Goal: Task Accomplishment & Management: Complete application form

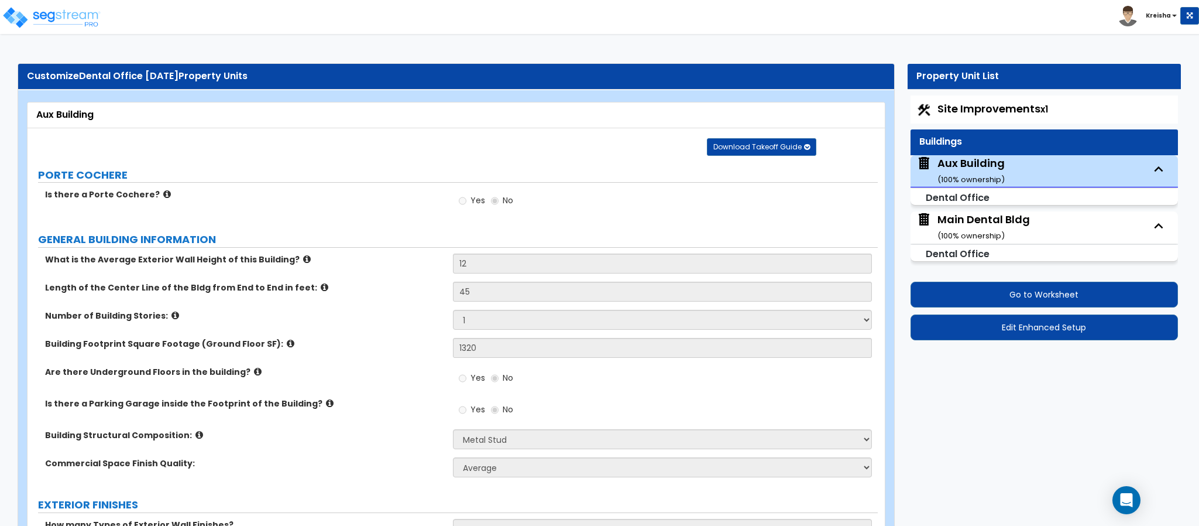
select select "8"
select select "1"
select select "9"
select select "1"
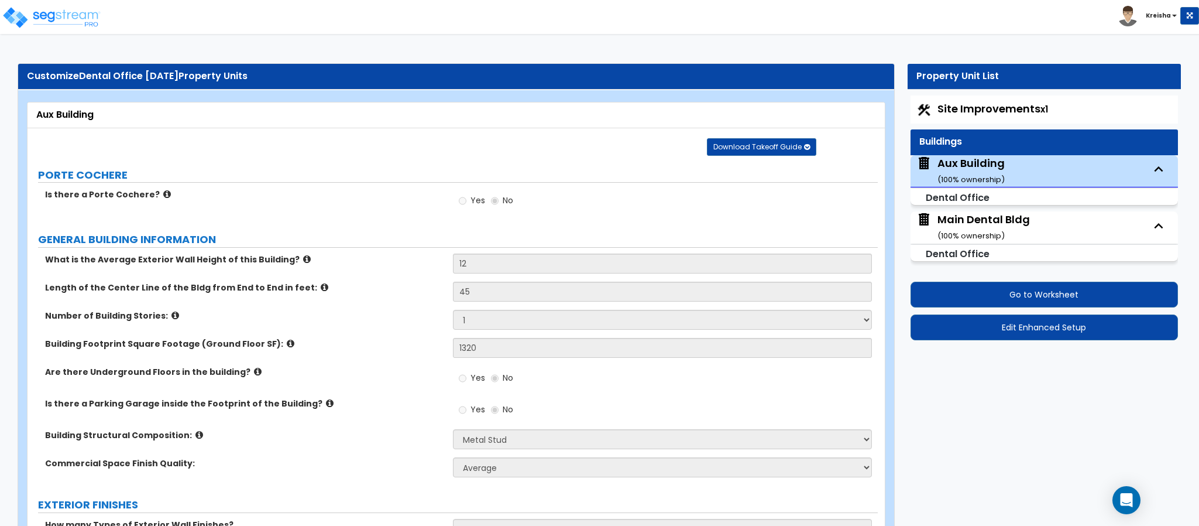
select select "1"
select select "5"
select select "1"
select select "3"
select select "1"
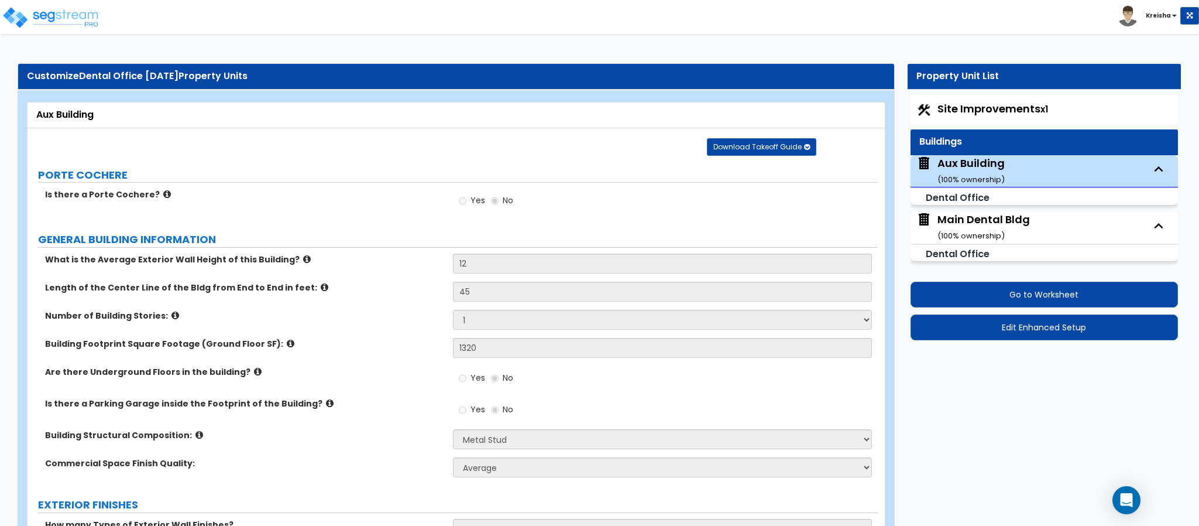
select select "1"
select select "5"
select select "3"
select select "2"
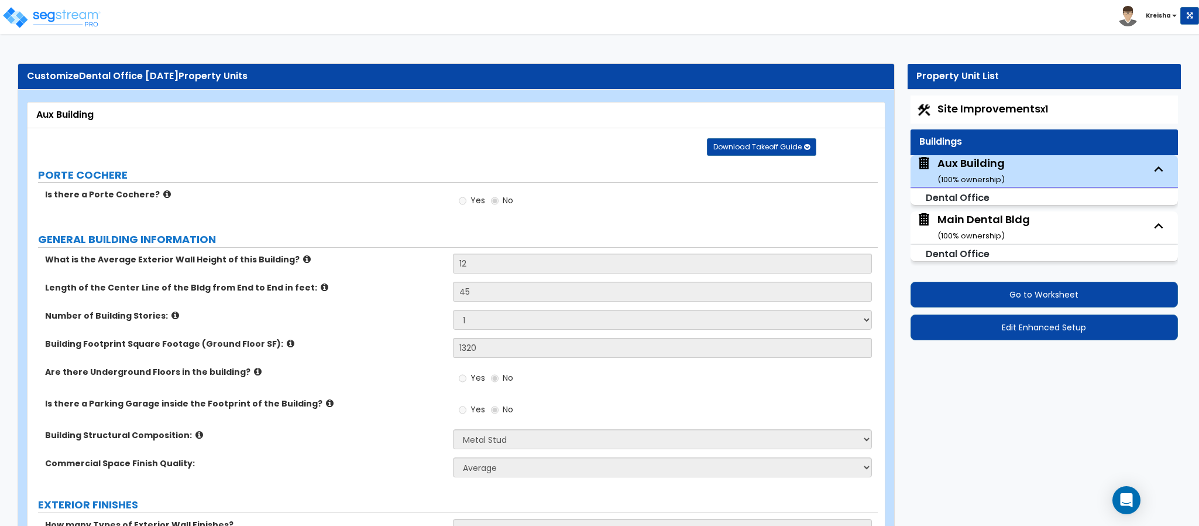
select select "2"
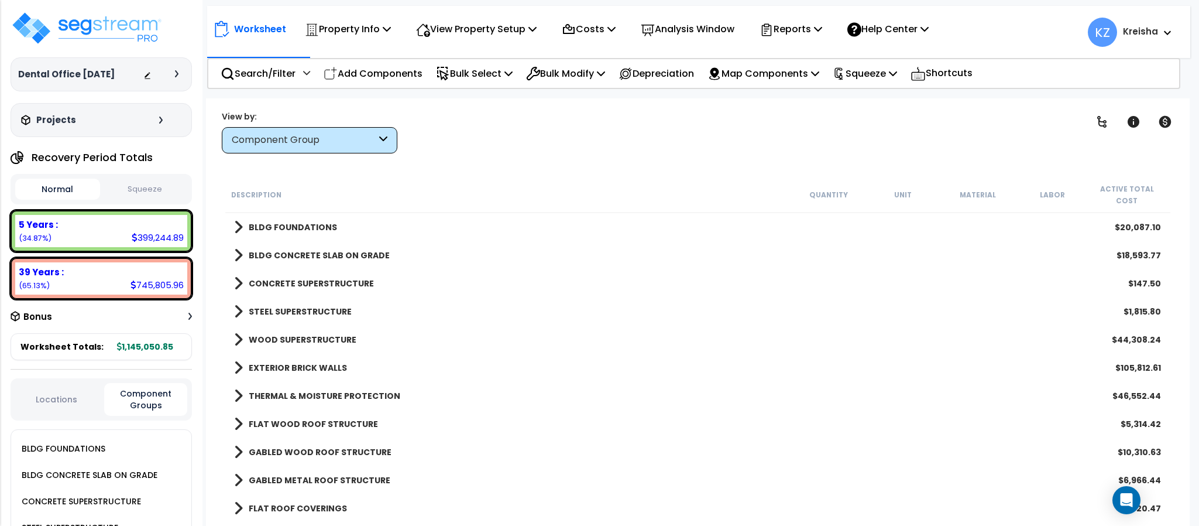
scroll to position [1806, 0]
click at [342, 32] on p "Property Info" at bounding box center [348, 29] width 86 height 16
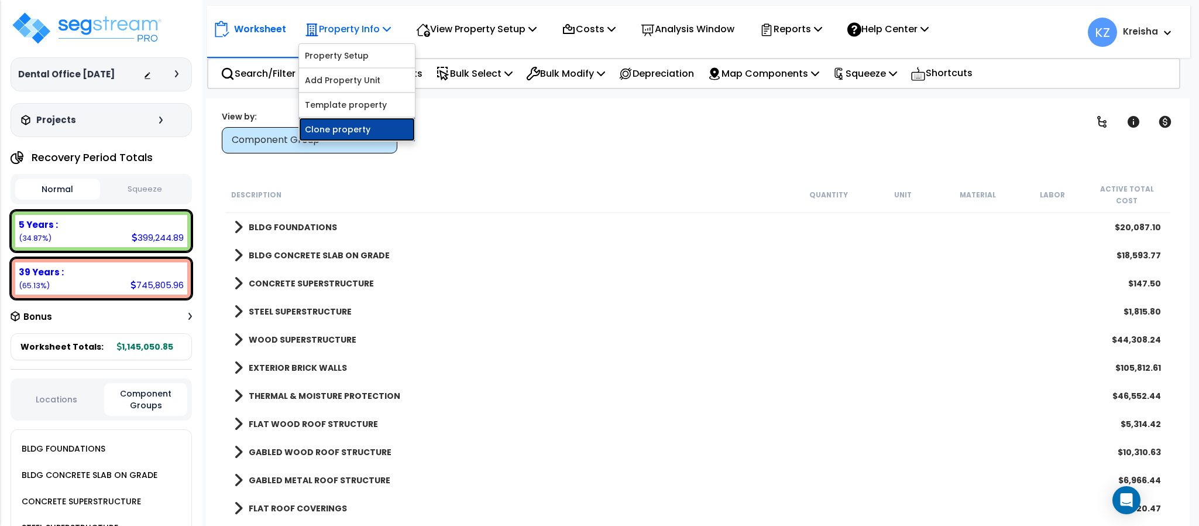
click at [341, 132] on link "Clone property" at bounding box center [357, 129] width 116 height 23
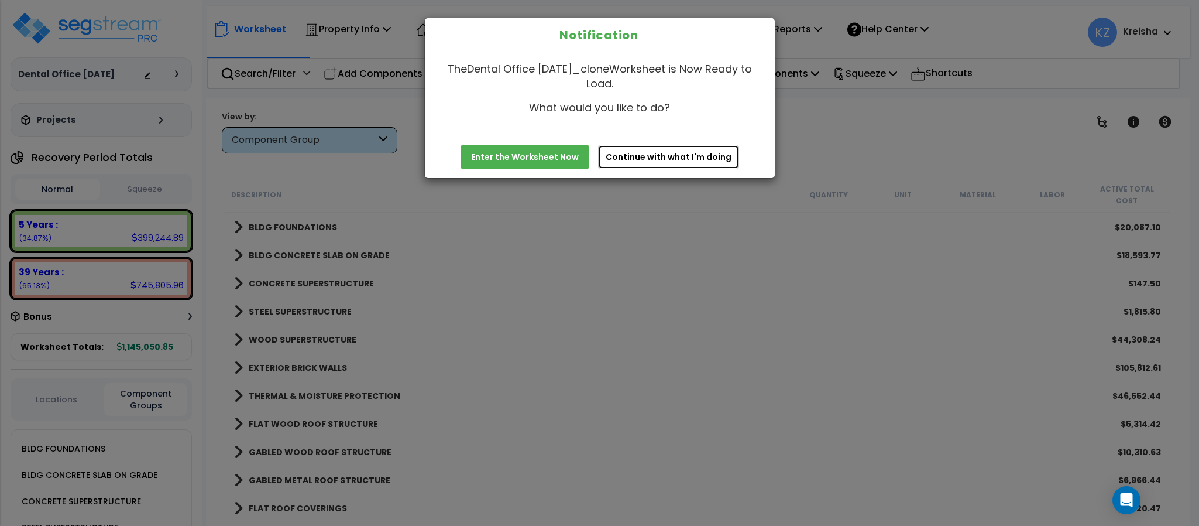
click at [643, 155] on button "Continue with what I'm doing" at bounding box center [668, 157] width 141 height 25
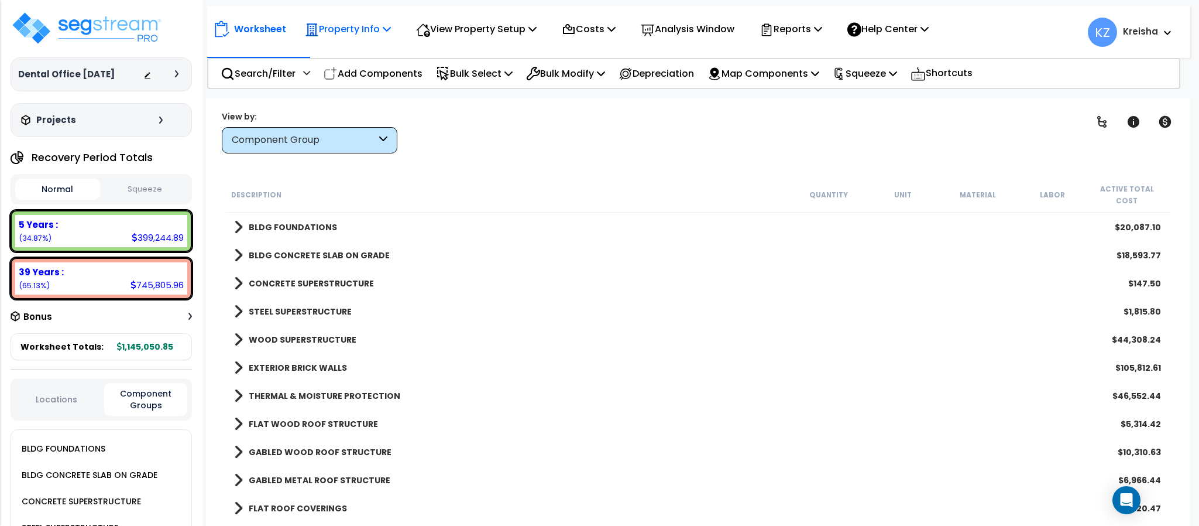
click at [395, 30] on div "Property Info Property Setup Add Property Unit Template property Clone property" at bounding box center [348, 29] width 99 height 28
click at [380, 33] on p "Property Info" at bounding box center [348, 29] width 86 height 16
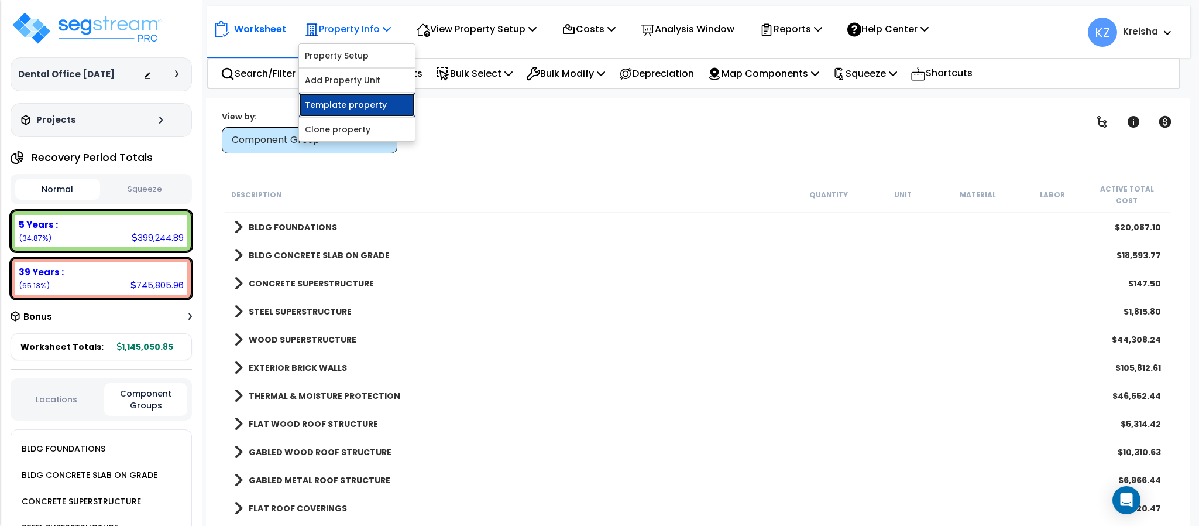
click at [361, 99] on link "Template property" at bounding box center [357, 104] width 116 height 23
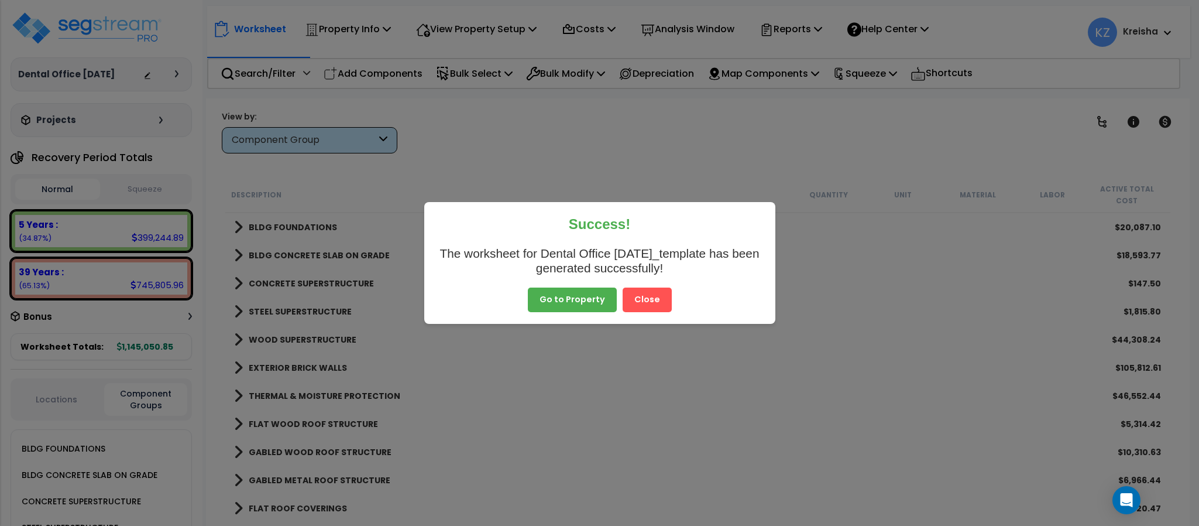
click at [623, 303] on button "Close" at bounding box center [647, 299] width 49 height 25
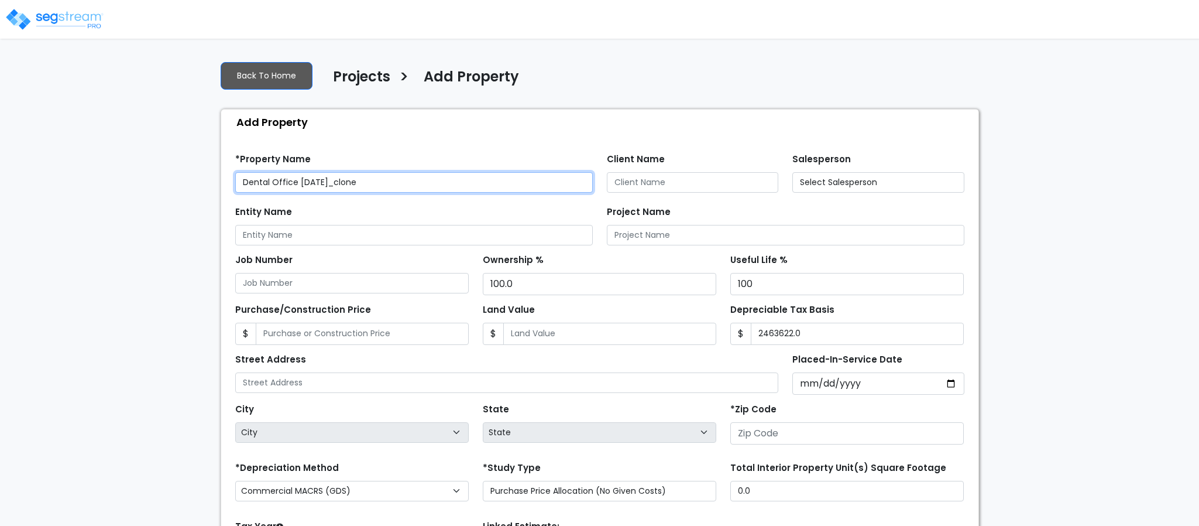
type input "2,463,622.0"
type input "80206"
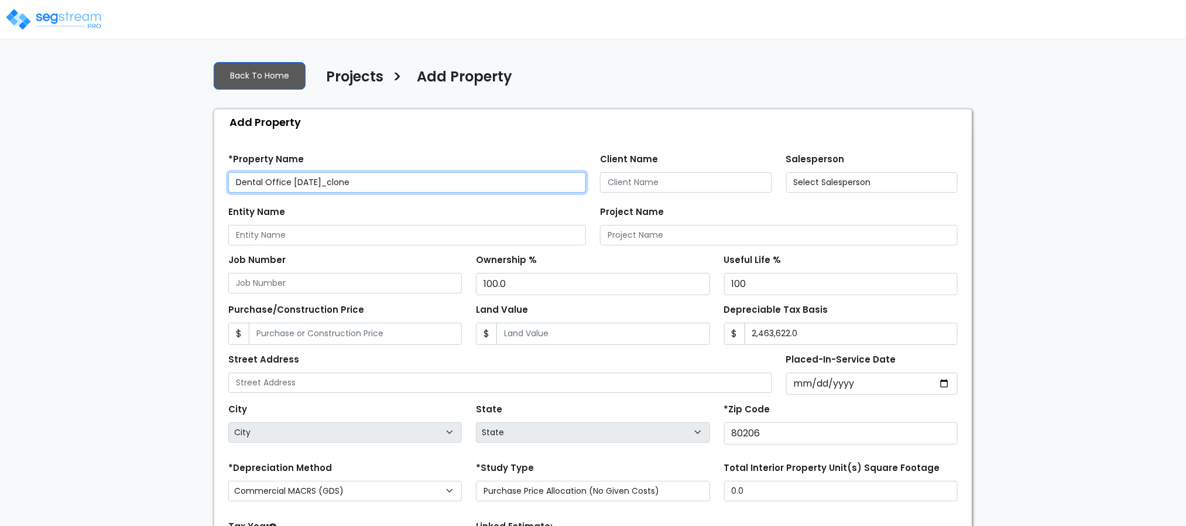
select select "2024"
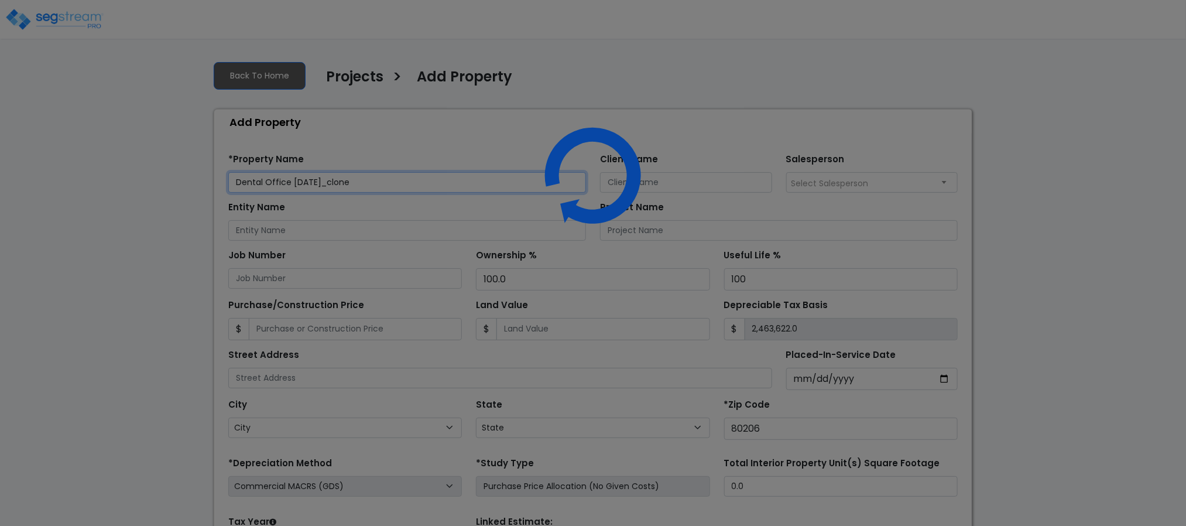
select select "CO"
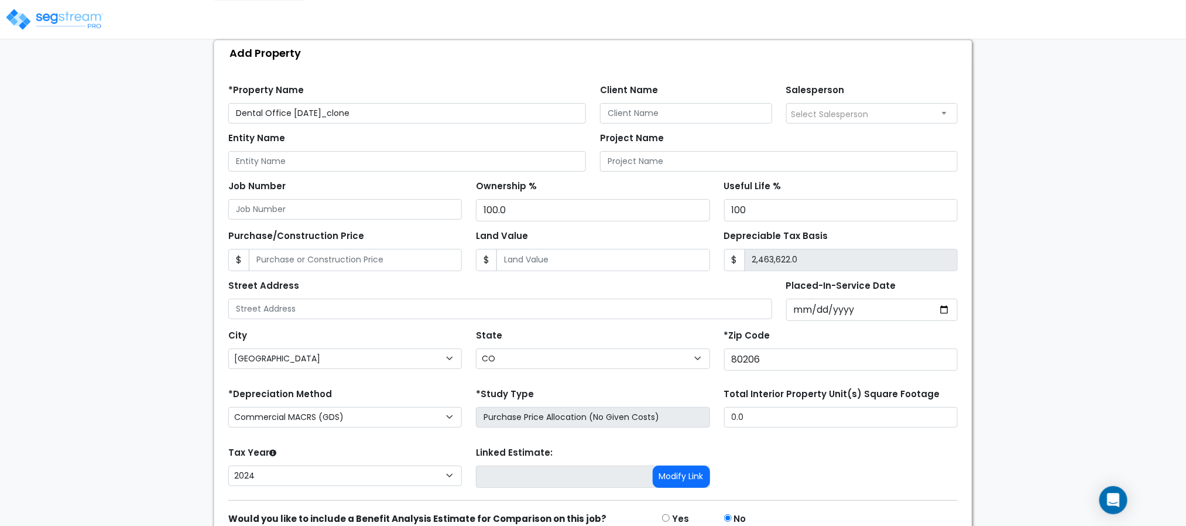
scroll to position [132, 0]
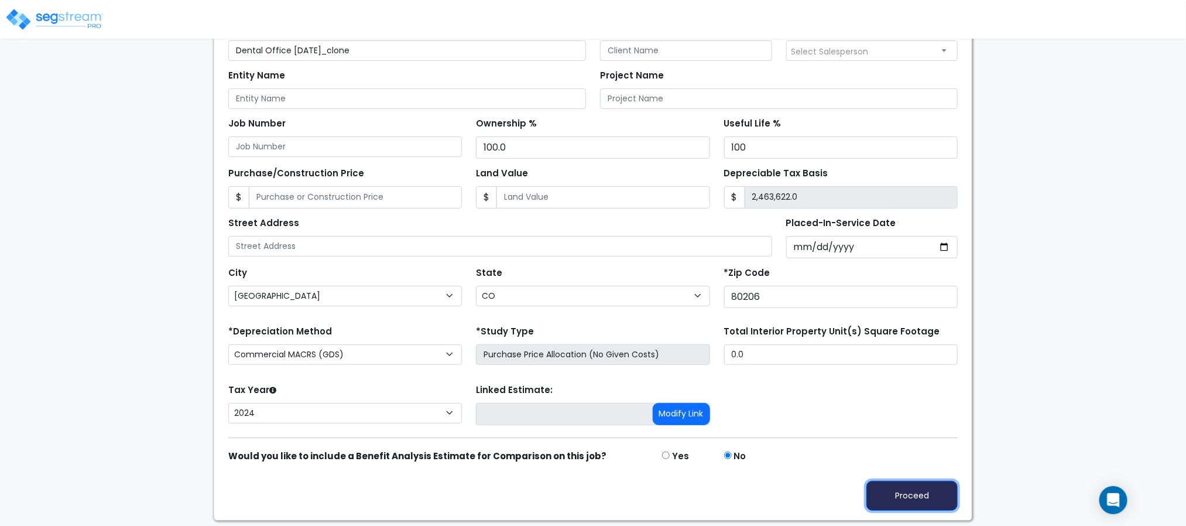
click at [902, 496] on button "Proceed" at bounding box center [911, 496] width 91 height 30
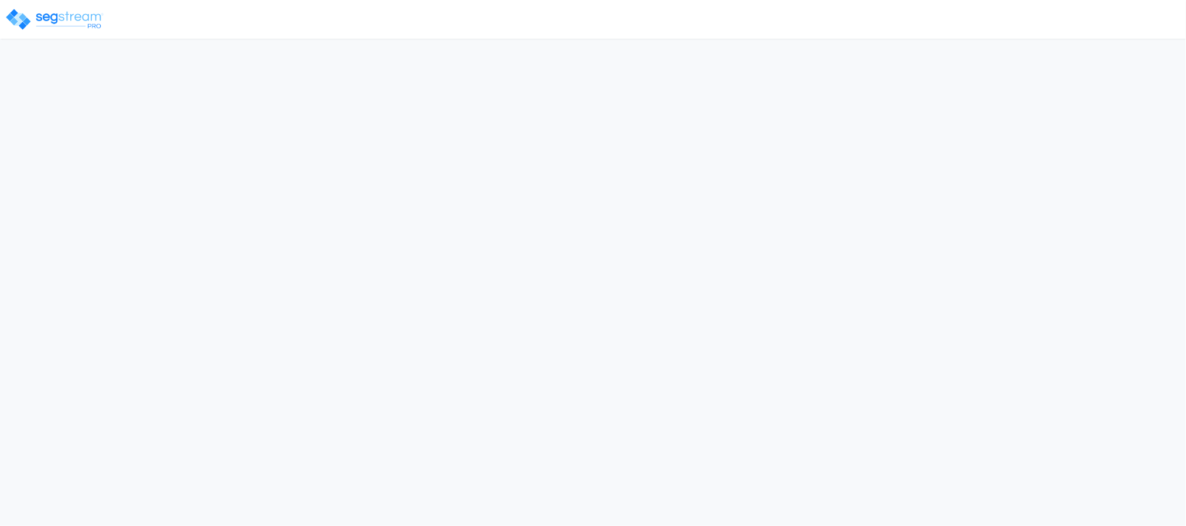
select select "2024"
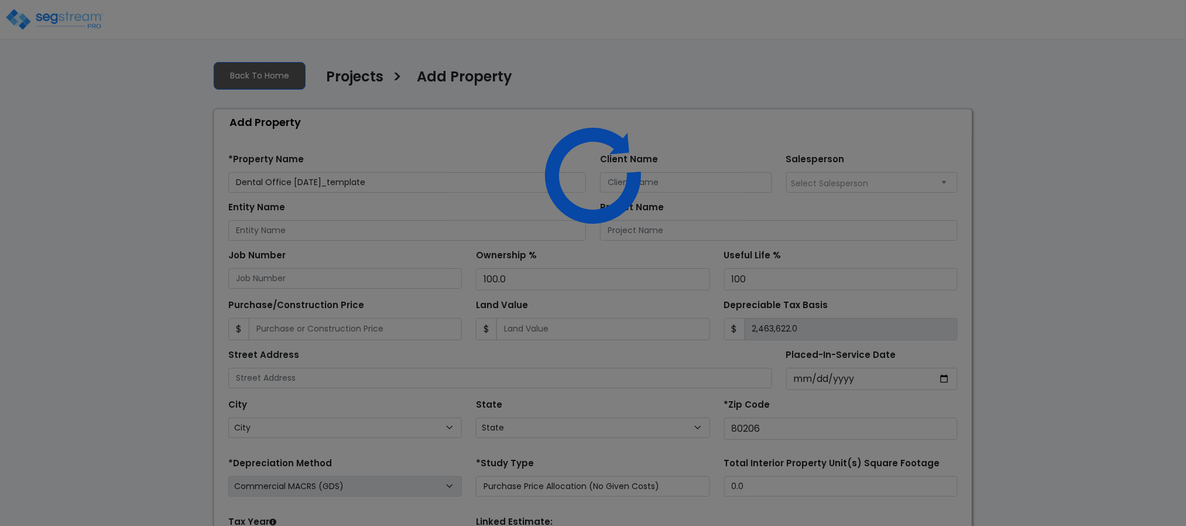
select select "CO"
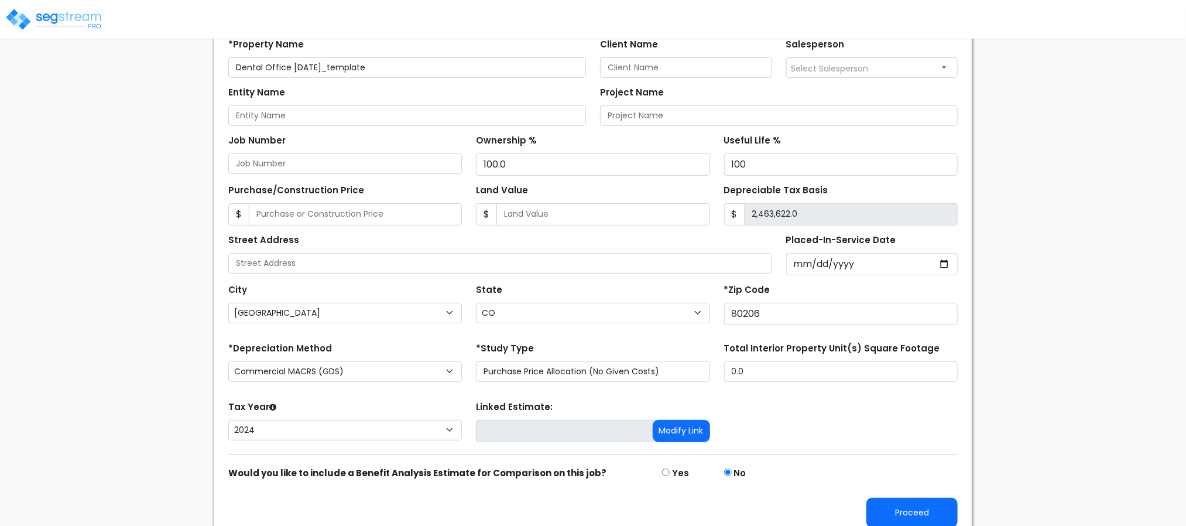
scroll to position [132, 0]
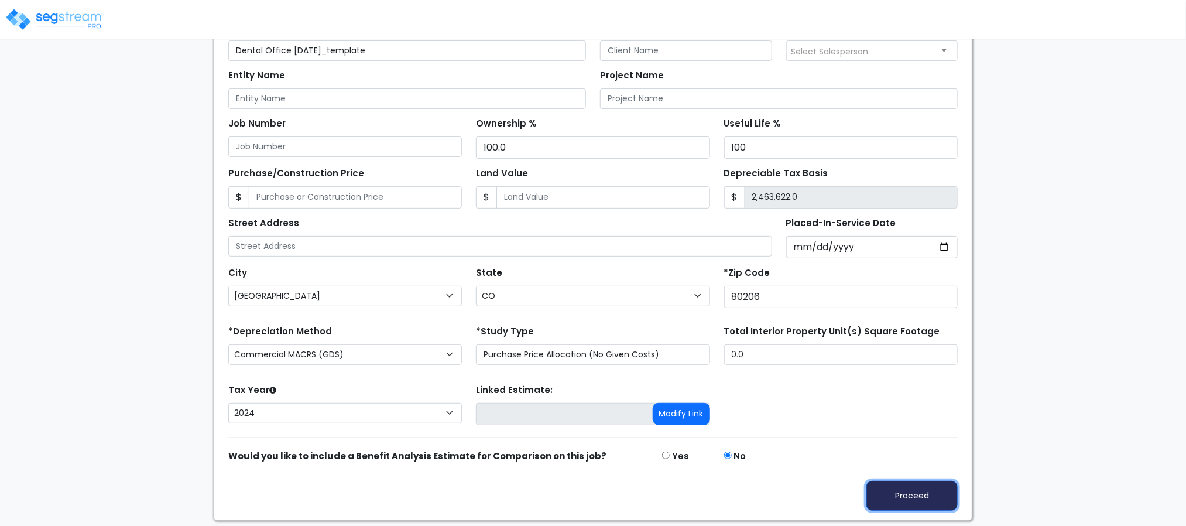
click at [915, 506] on button "Proceed" at bounding box center [911, 496] width 91 height 30
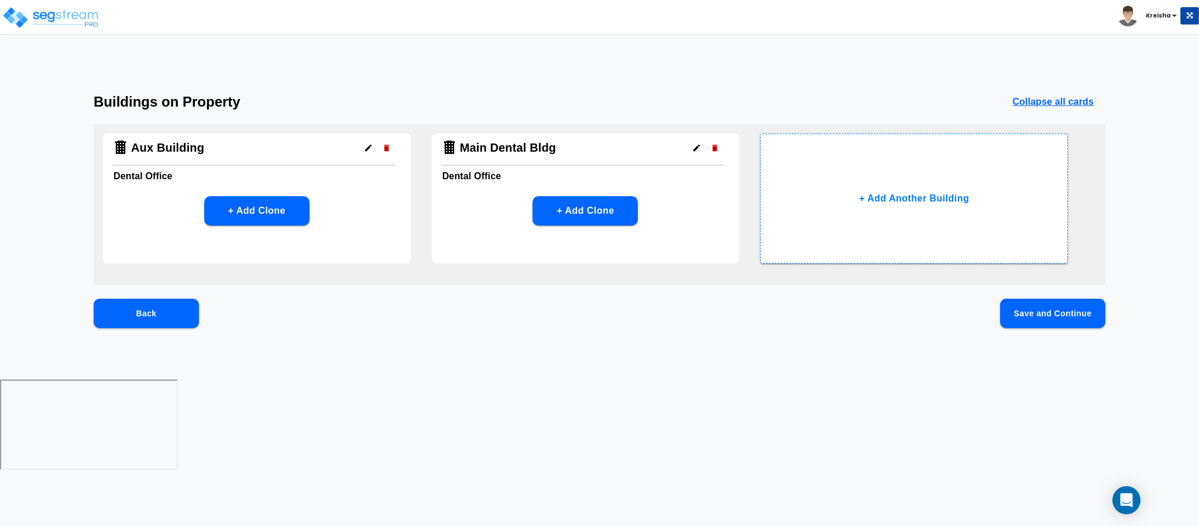
click at [1074, 304] on button "Save and Continue" at bounding box center [1052, 313] width 105 height 29
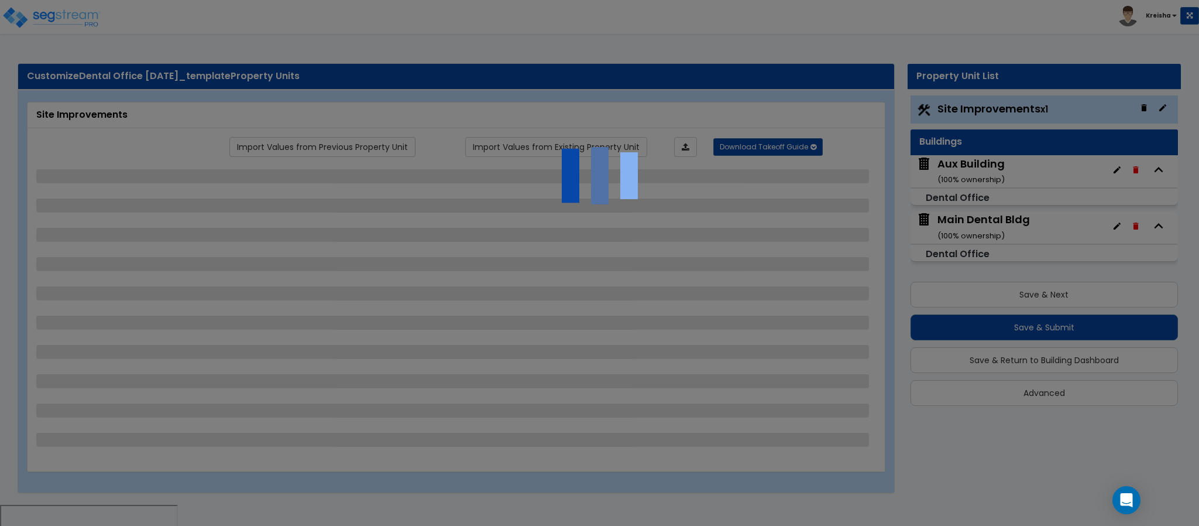
select select "2"
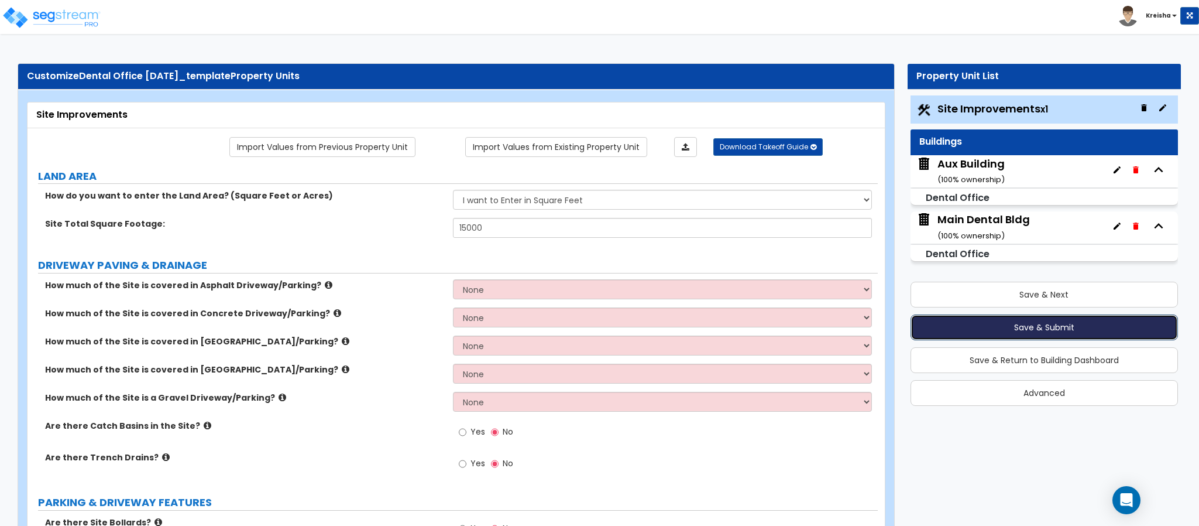
click at [1064, 329] on button "Save & Submit" at bounding box center [1045, 327] width 268 height 26
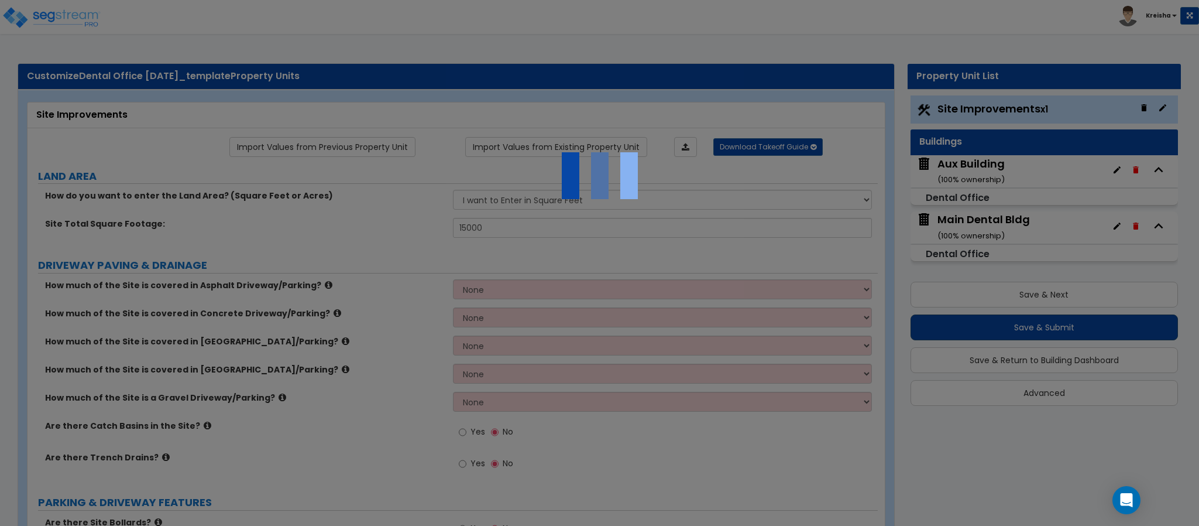
click at [1052, 325] on div at bounding box center [599, 263] width 1199 height 526
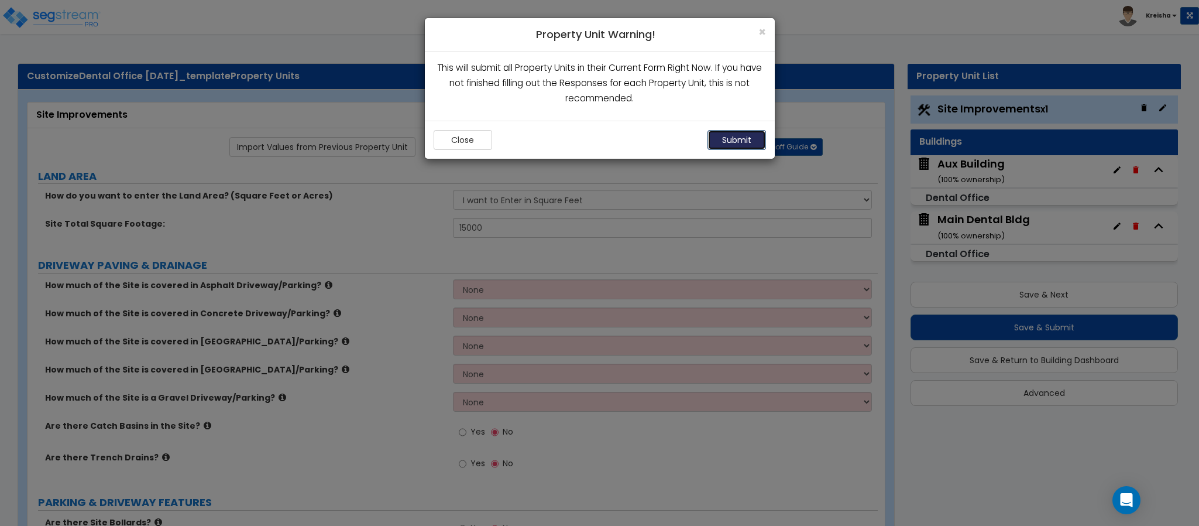
click at [745, 131] on button "Submit" at bounding box center [737, 140] width 59 height 20
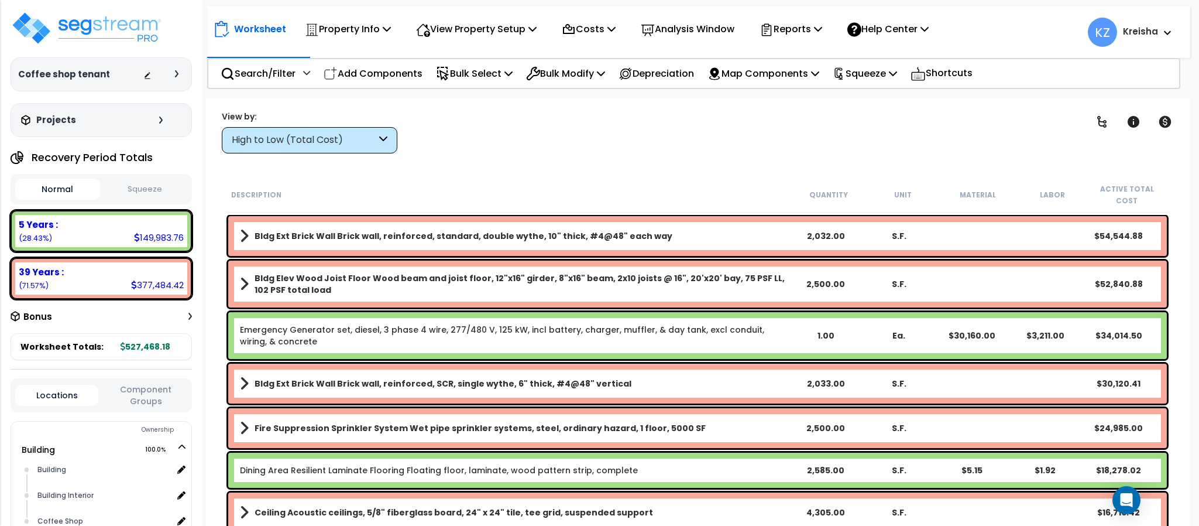
click at [792, 129] on div "Clear Filters" at bounding box center [738, 131] width 653 height 43
click at [791, 129] on div "Clear Filters" at bounding box center [738, 131] width 653 height 43
click at [462, 122] on div "Clear Filters" at bounding box center [738, 131] width 653 height 43
click at [348, 34] on p "Property Info" at bounding box center [348, 29] width 86 height 16
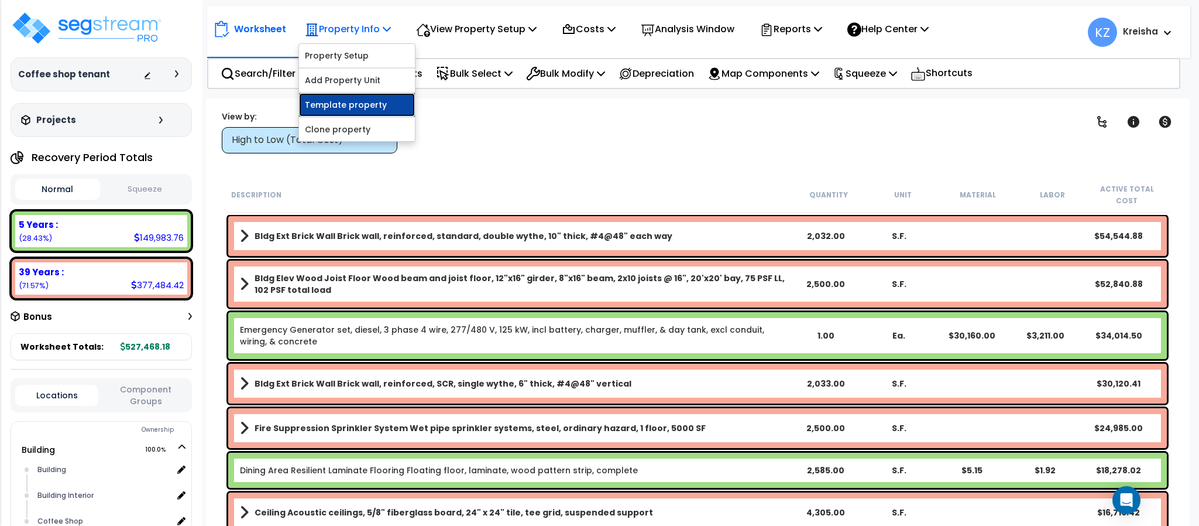
click at [360, 109] on link "Template property" at bounding box center [357, 104] width 116 height 23
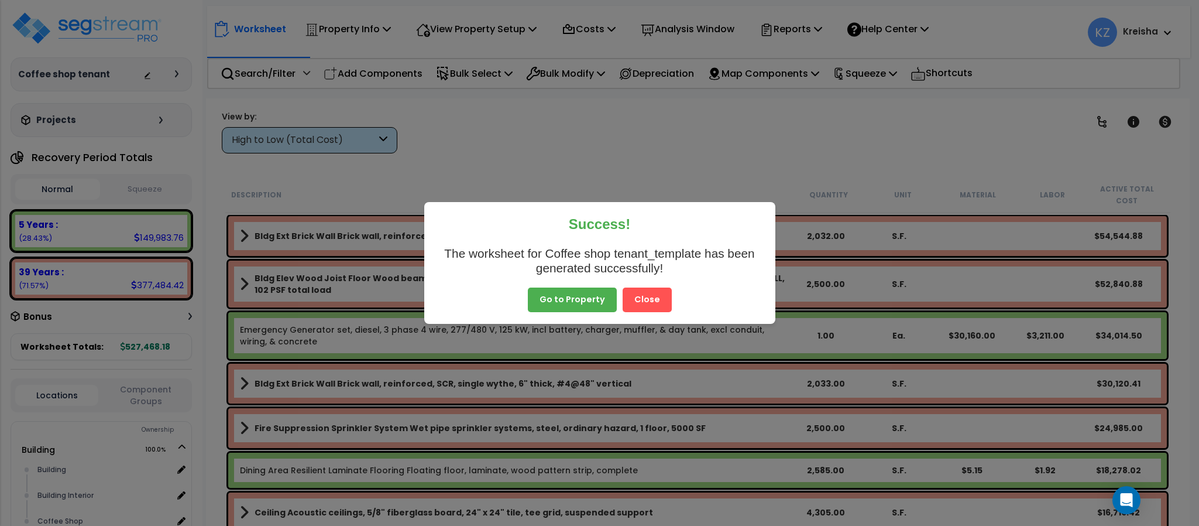
click at [641, 294] on button "Close" at bounding box center [647, 299] width 49 height 25
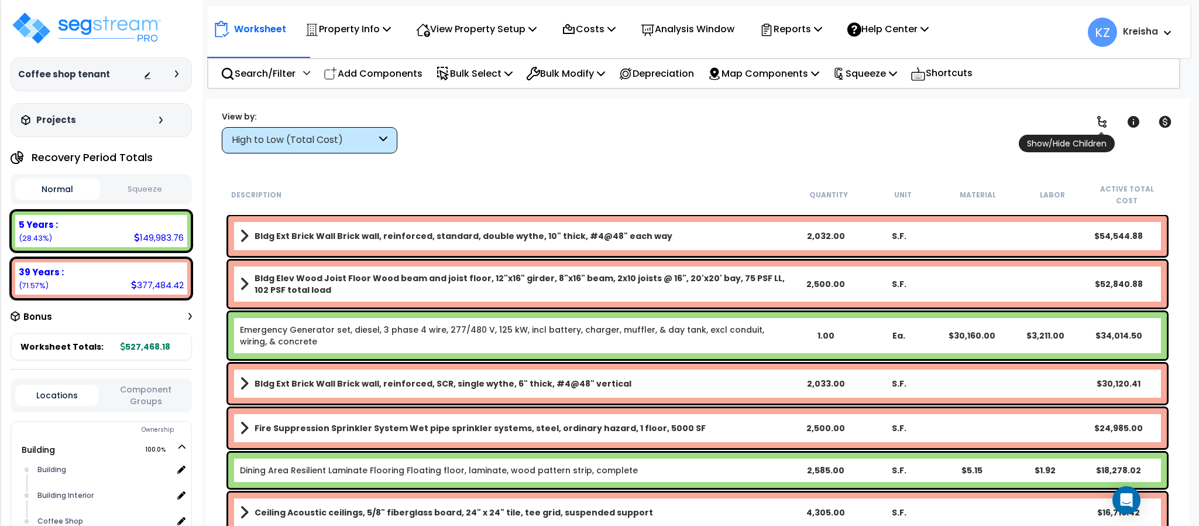
click at [1102, 127] on icon at bounding box center [1102, 122] width 14 height 14
click at [1102, 125] on icon at bounding box center [1102, 122] width 14 height 14
click at [1102, 125] on icon at bounding box center [1102, 122] width 9 height 12
click at [985, 123] on div "Clear Filters" at bounding box center [738, 131] width 653 height 43
click at [1099, 118] on icon at bounding box center [1102, 122] width 14 height 14
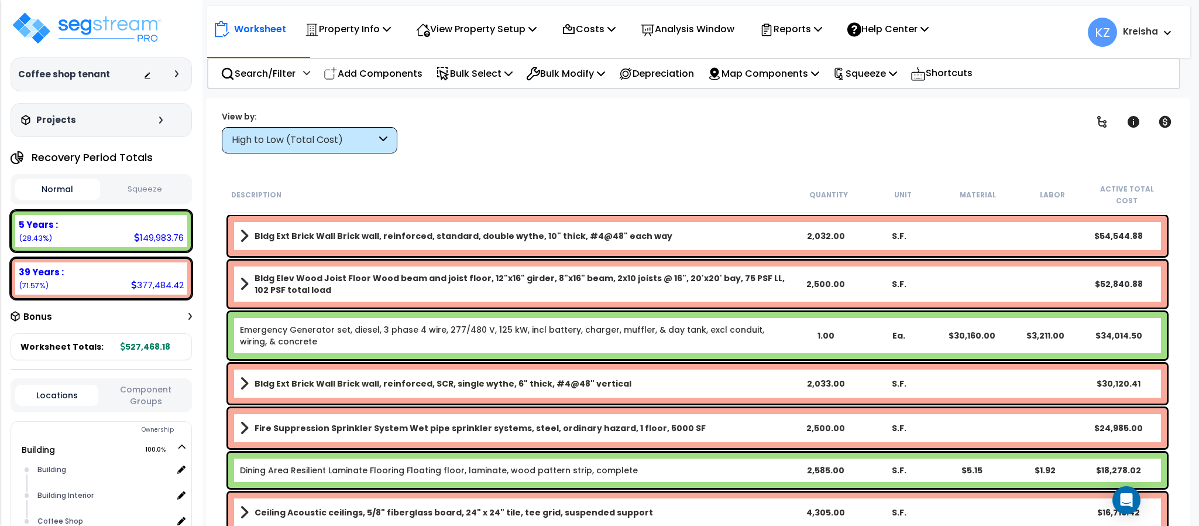
click at [1099, 118] on icon at bounding box center [1102, 122] width 14 height 14
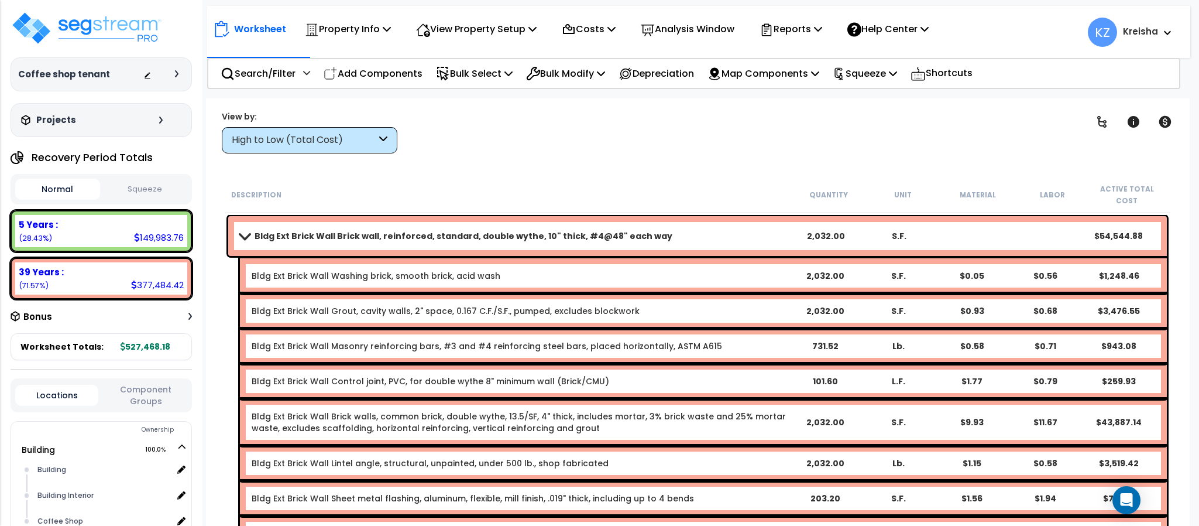
click at [778, 121] on div "Clear Filters" at bounding box center [738, 131] width 653 height 43
click at [1048, 124] on div "Clear Filters" at bounding box center [738, 131] width 653 height 43
click at [1100, 123] on icon at bounding box center [1102, 122] width 14 height 14
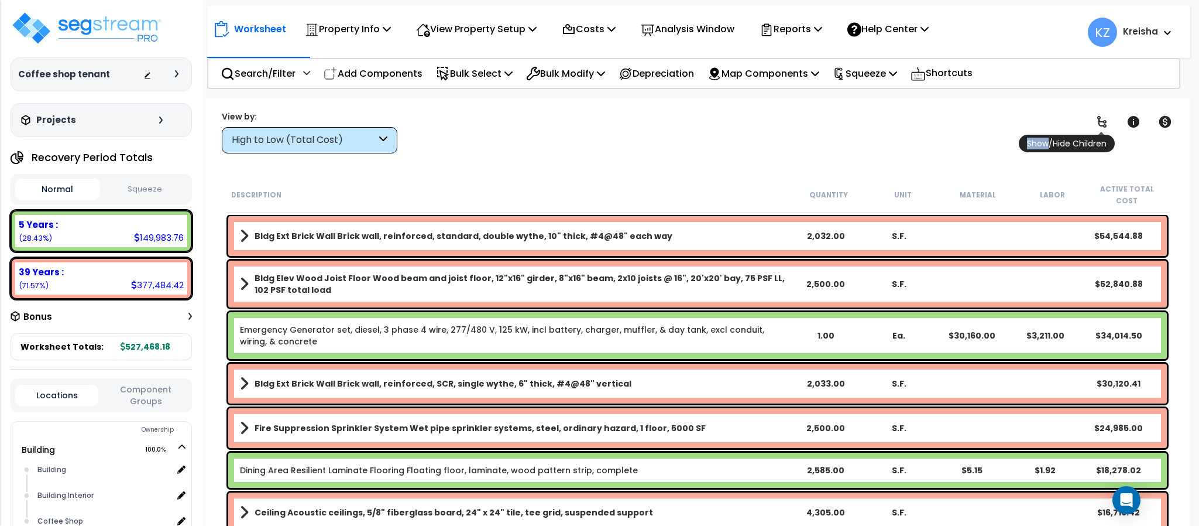
click at [1100, 123] on icon at bounding box center [1102, 122] width 14 height 14
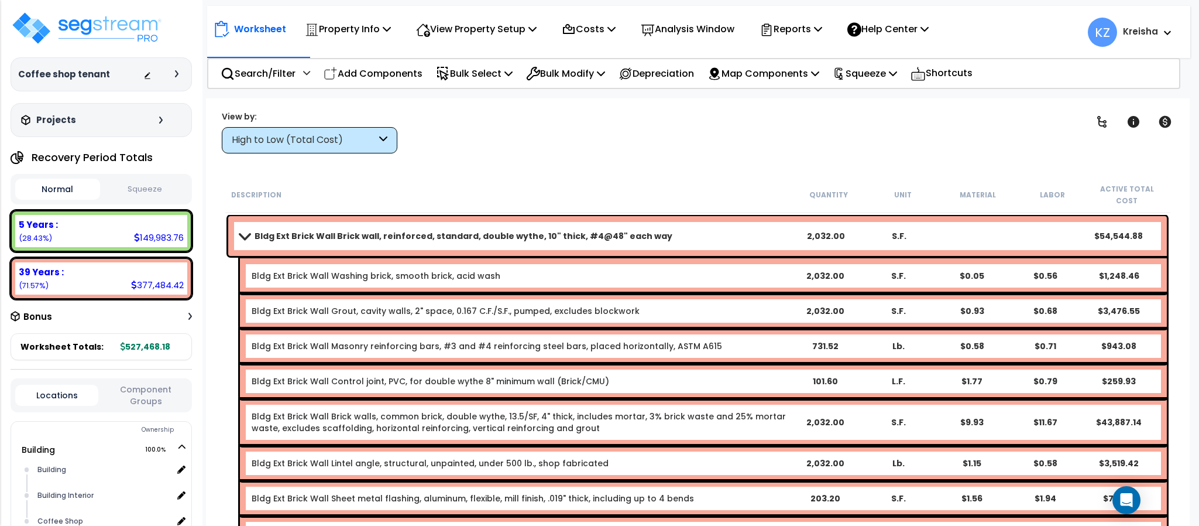
click at [362, 144] on div "High to Low (Total Cost)" at bounding box center [304, 139] width 145 height 13
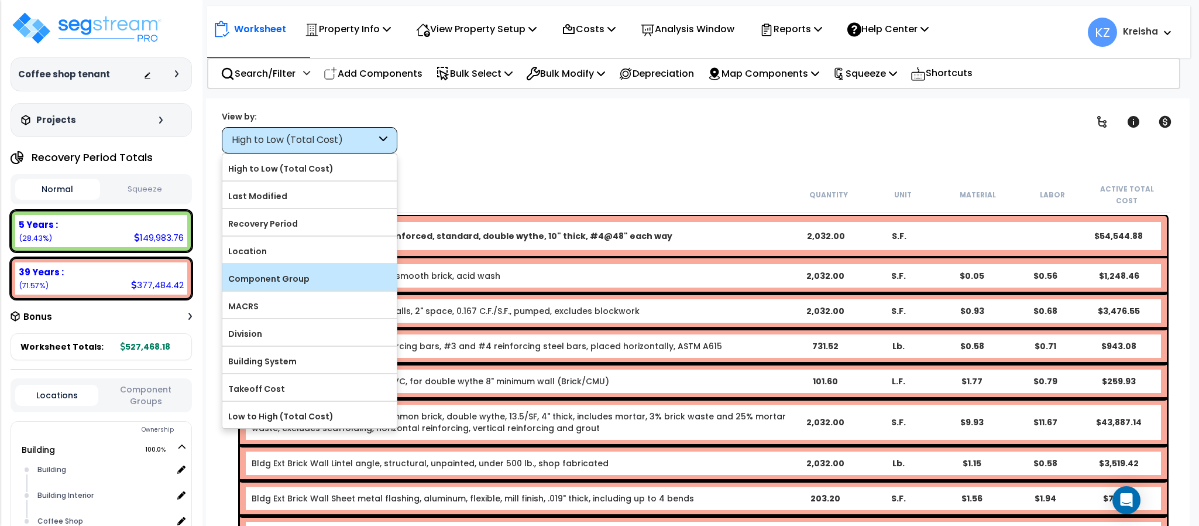
click at [288, 283] on label "Component Group" at bounding box center [309, 279] width 174 height 18
click at [0, 0] on input "Component Group" at bounding box center [0, 0] width 0 height 0
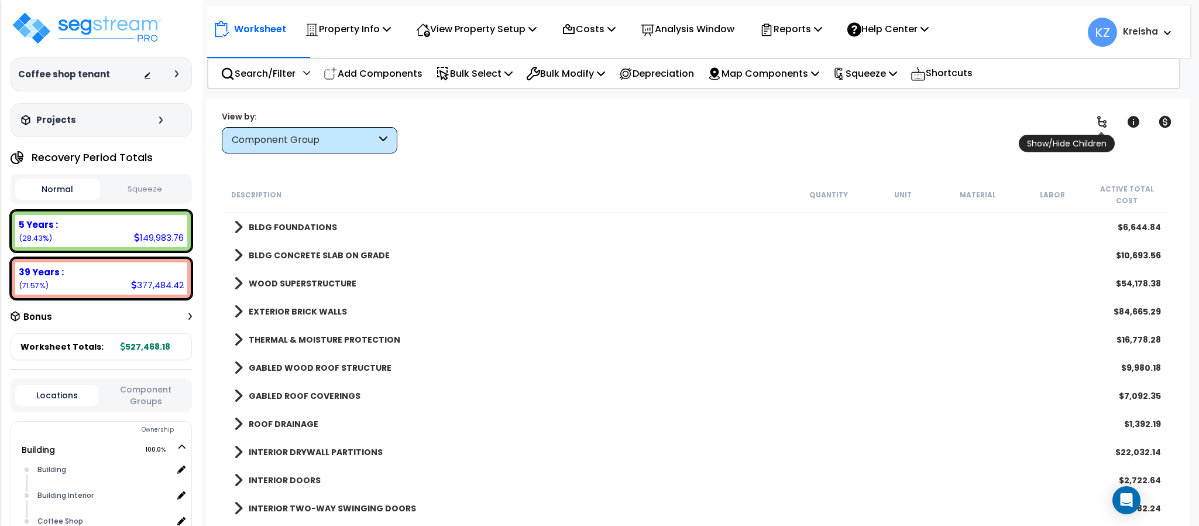
drag, startPoint x: 1103, startPoint y: 119, endPoint x: 1098, endPoint y: 121, distance: 6.1
click at [1103, 118] on icon at bounding box center [1102, 122] width 14 height 14
click at [160, 399] on button "Component Groups" at bounding box center [145, 395] width 83 height 25
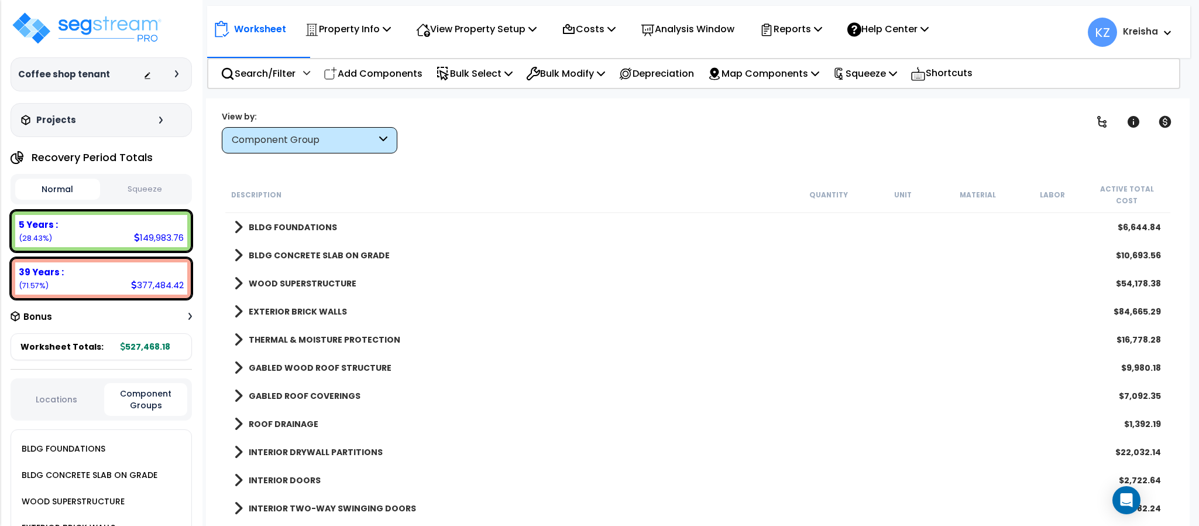
scroll to position [1185, 0]
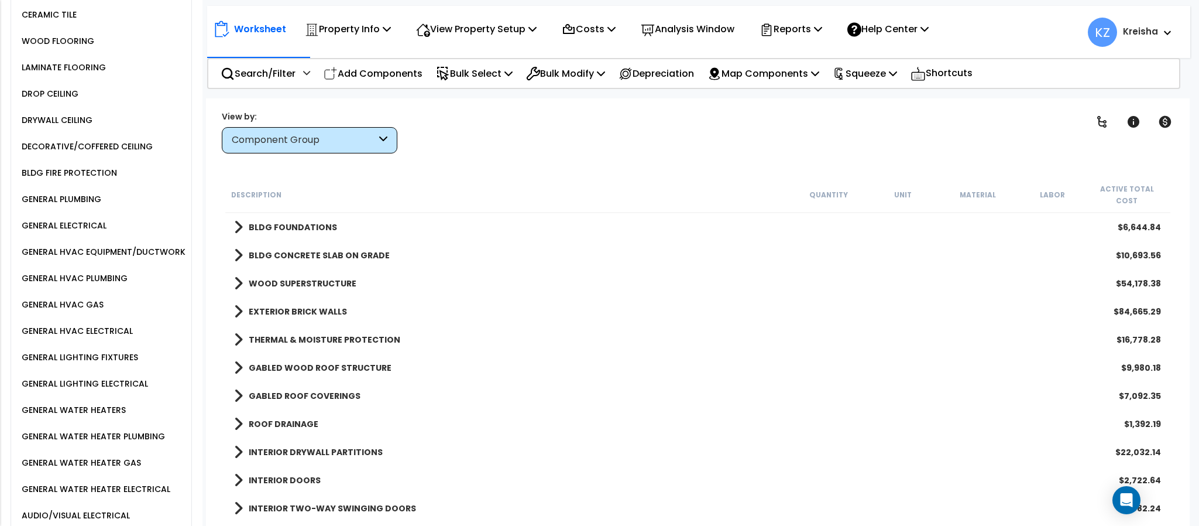
click at [150, 259] on div "GENERAL HVAC EQUIPMENT/DUCTWORK" at bounding box center [102, 252] width 167 height 14
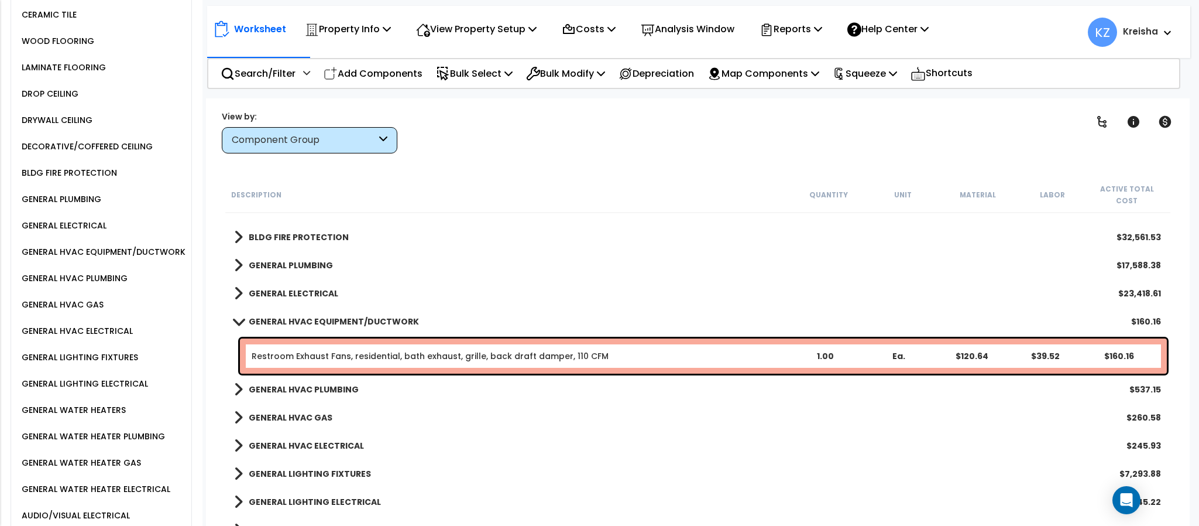
scroll to position [937, 0]
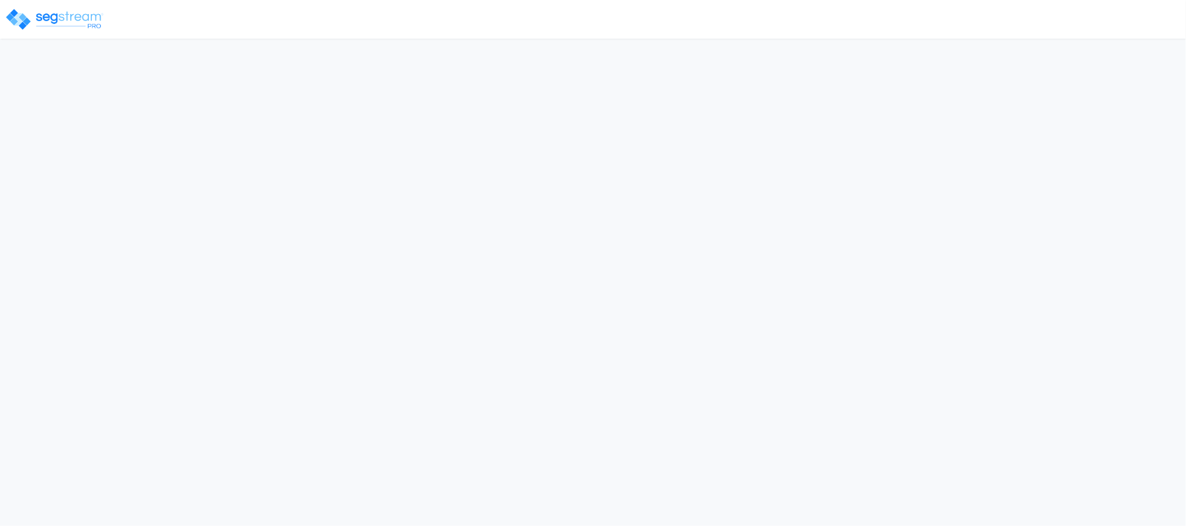
select select "2020"
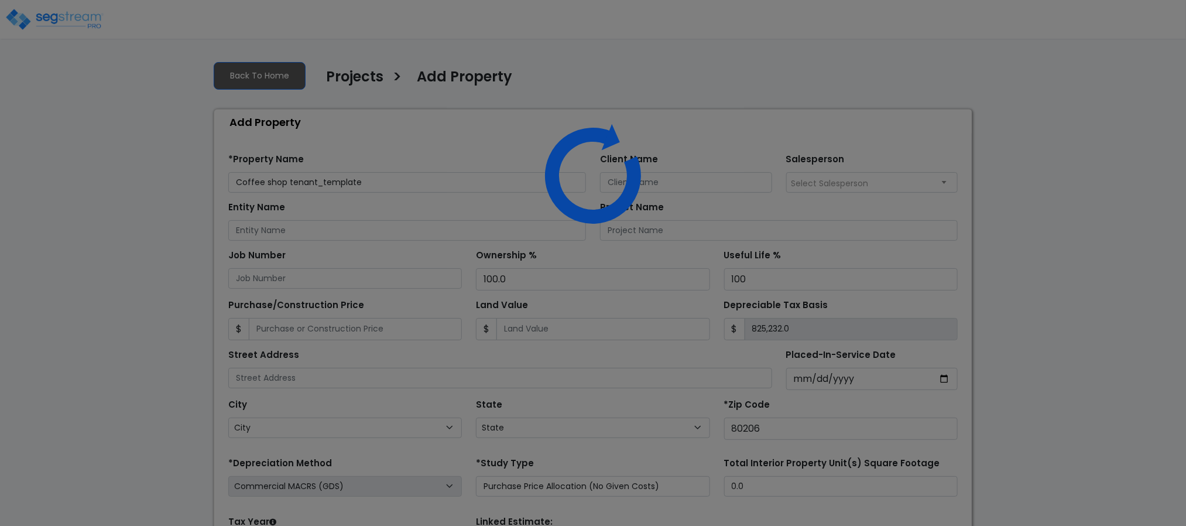
select select "CO"
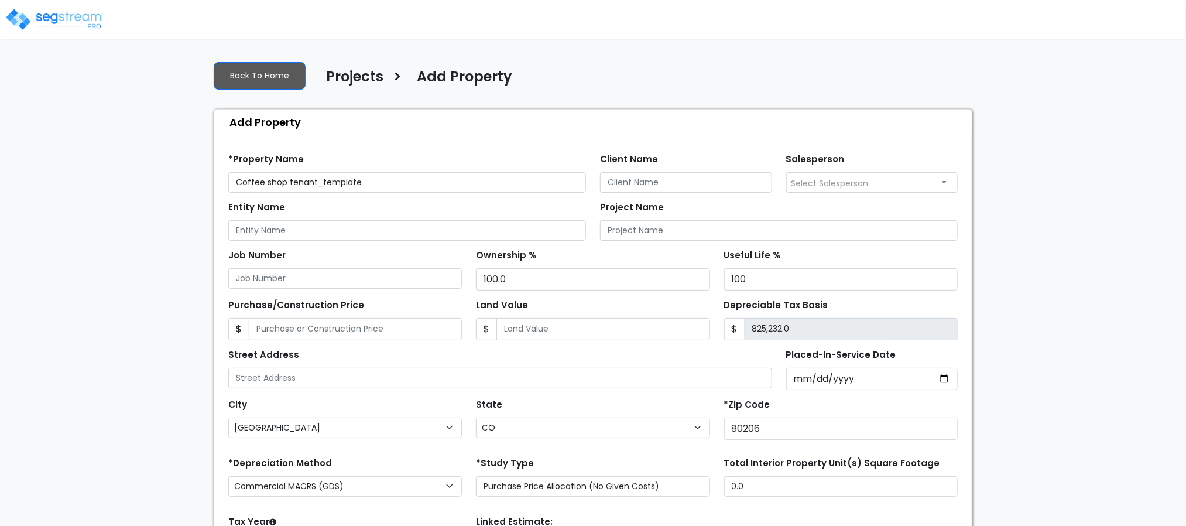
scroll to position [132, 0]
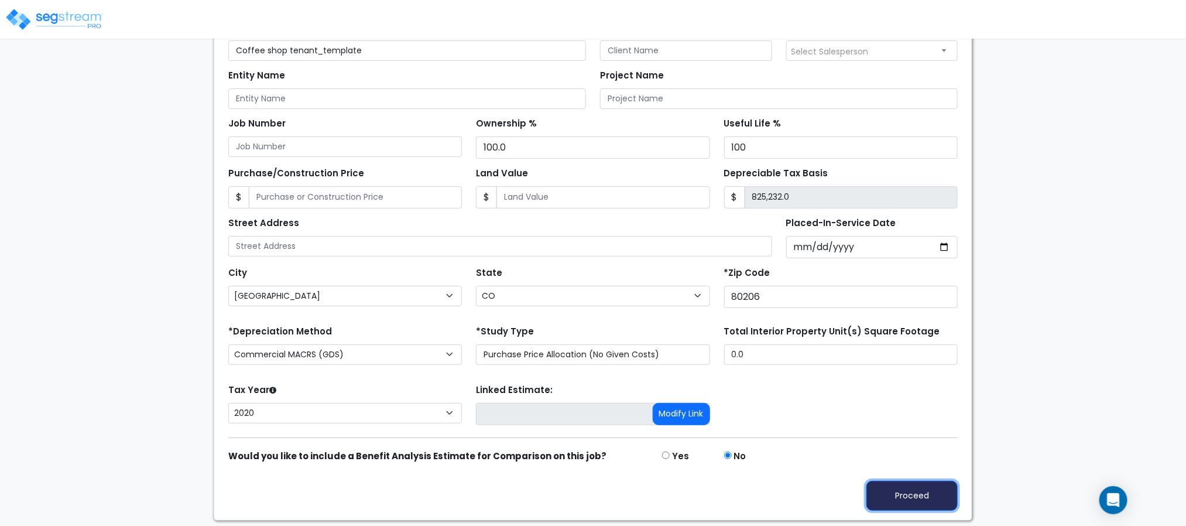
click at [892, 499] on button "Proceed" at bounding box center [911, 496] width 91 height 30
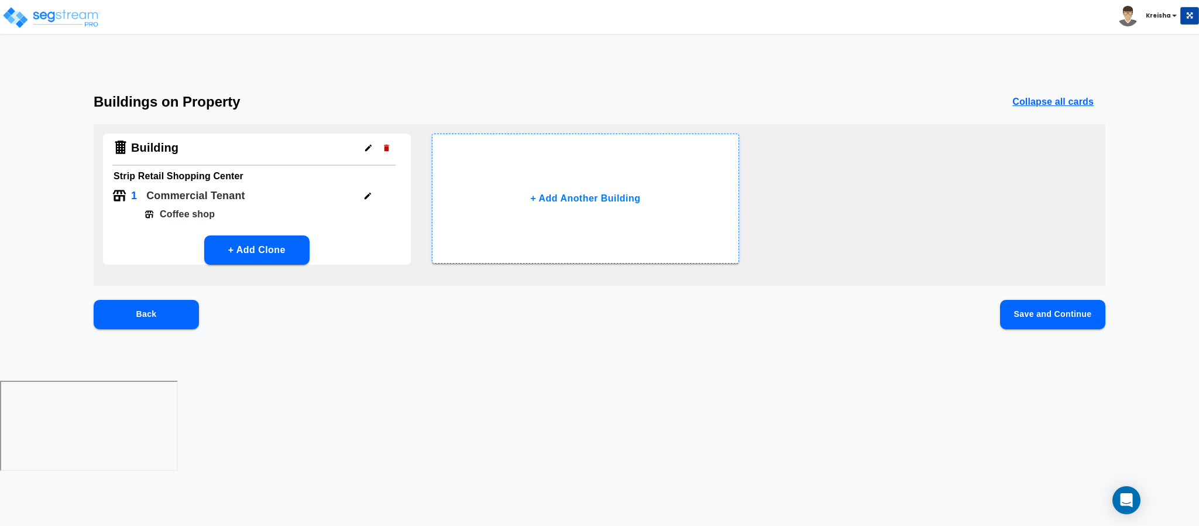
click at [1034, 311] on button "Save and Continue" at bounding box center [1052, 314] width 105 height 29
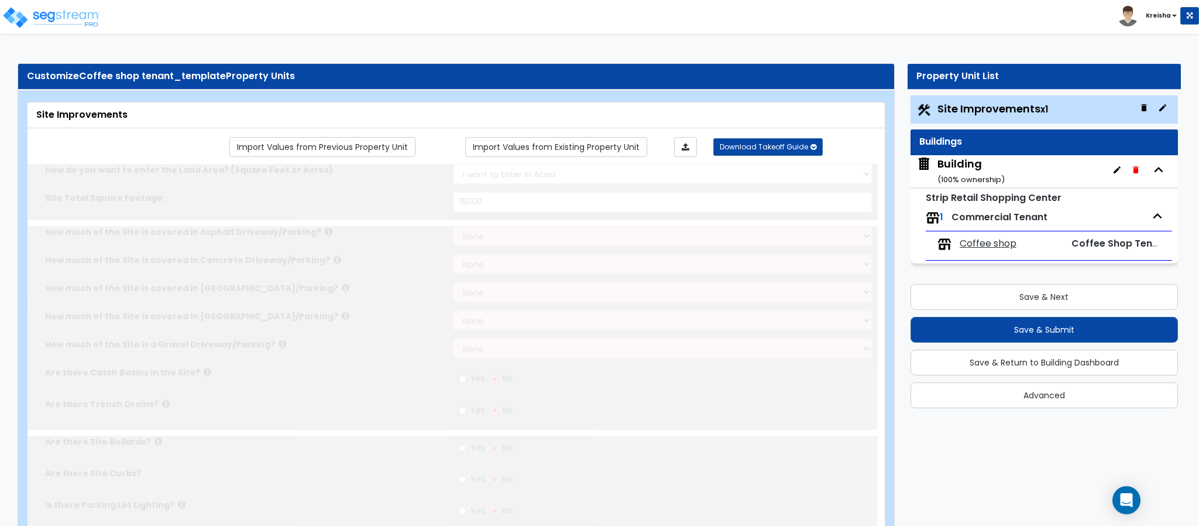
select select "2"
type input "15000"
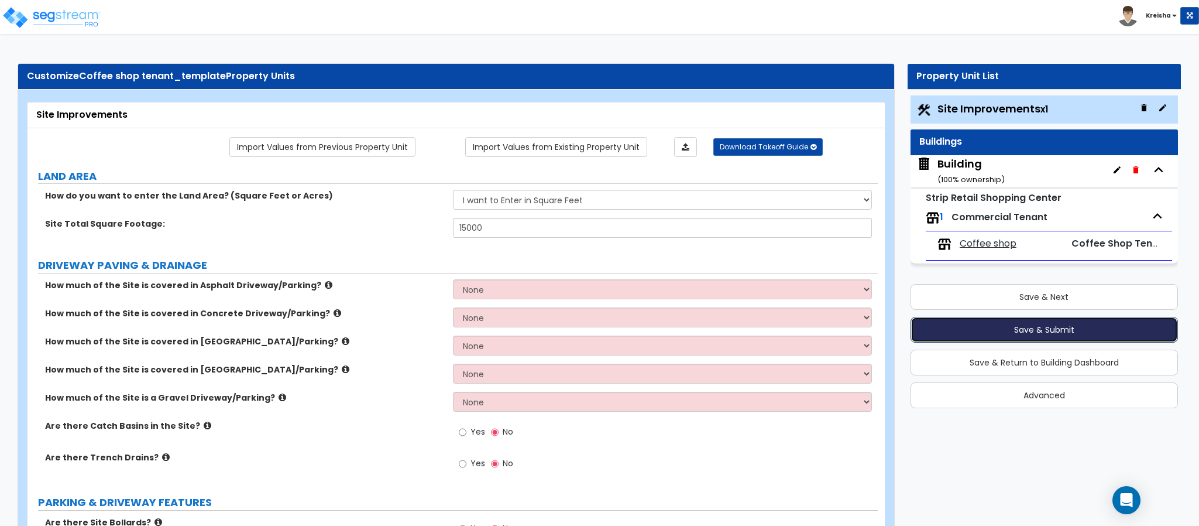
click at [1005, 334] on button "Save & Submit" at bounding box center [1045, 330] width 268 height 26
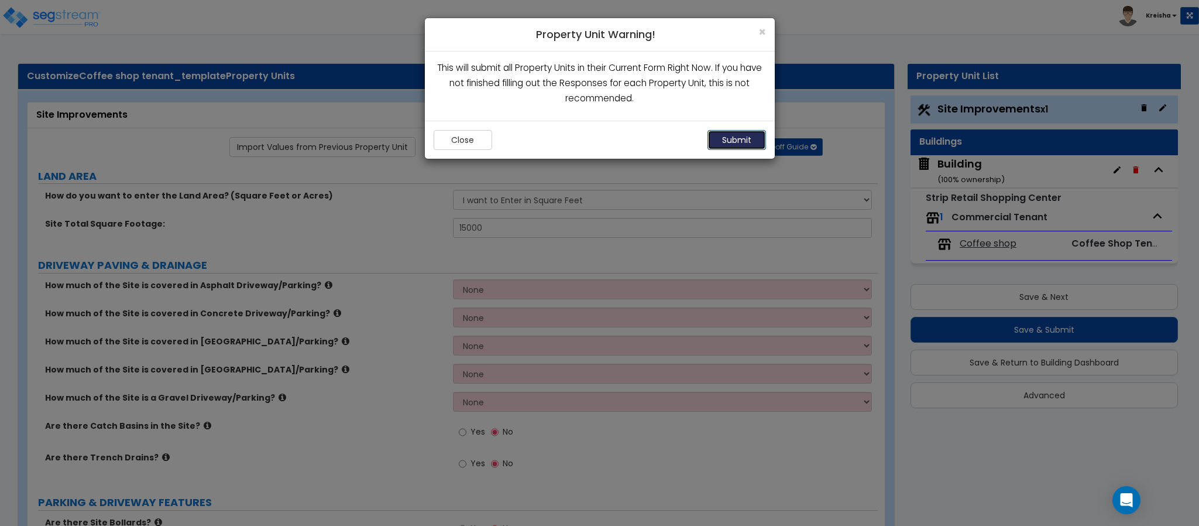
click at [736, 139] on button "Submit" at bounding box center [737, 140] width 59 height 20
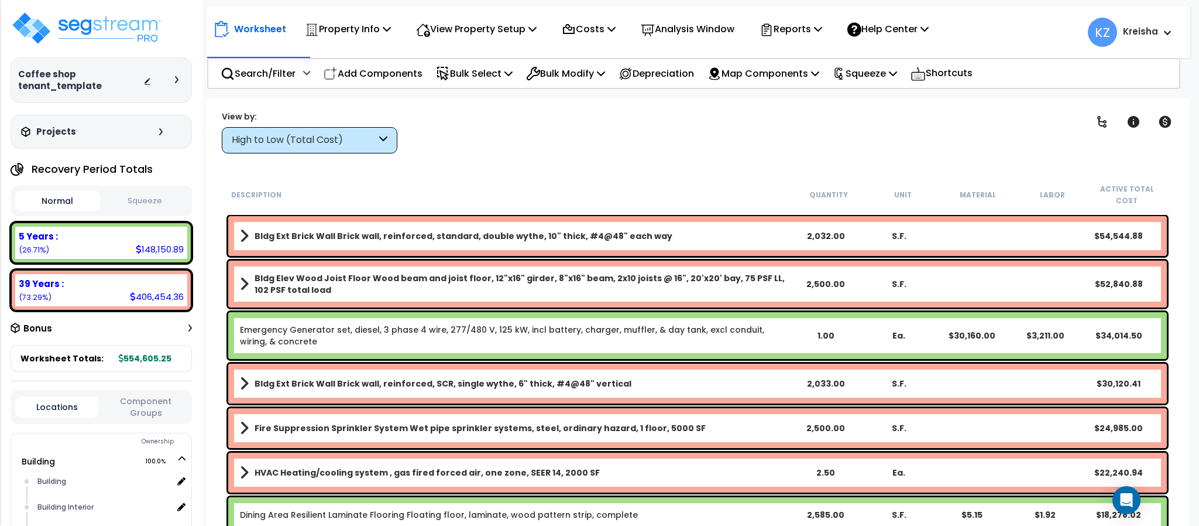
click at [461, 127] on div "Clear Filters" at bounding box center [738, 131] width 653 height 43
click at [368, 152] on div "High to Low (Total Cost)" at bounding box center [310, 140] width 176 height 26
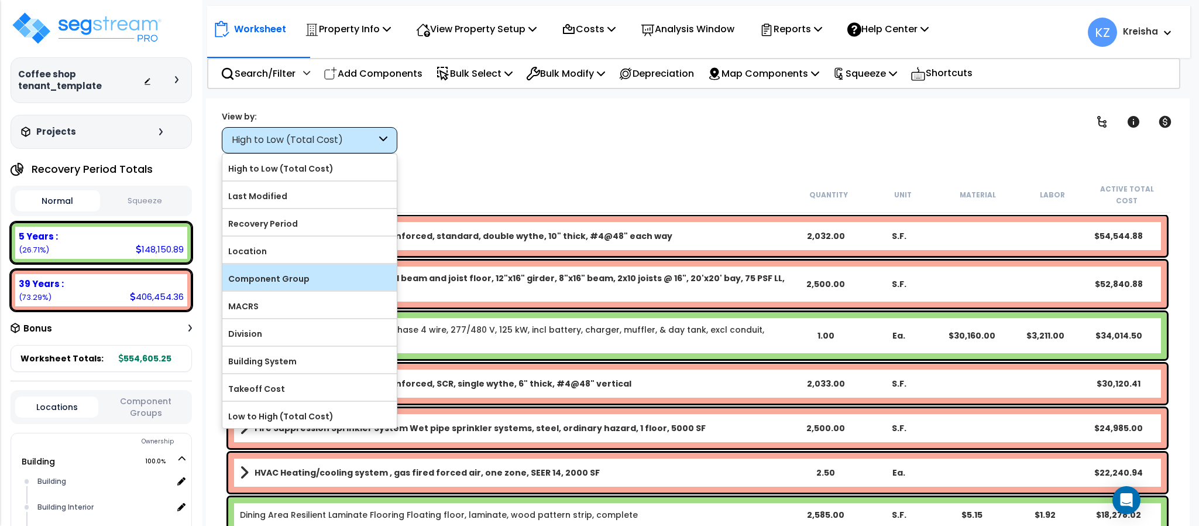
click at [292, 274] on label "Component Group" at bounding box center [309, 279] width 174 height 18
click at [0, 0] on input "Component Group" at bounding box center [0, 0] width 0 height 0
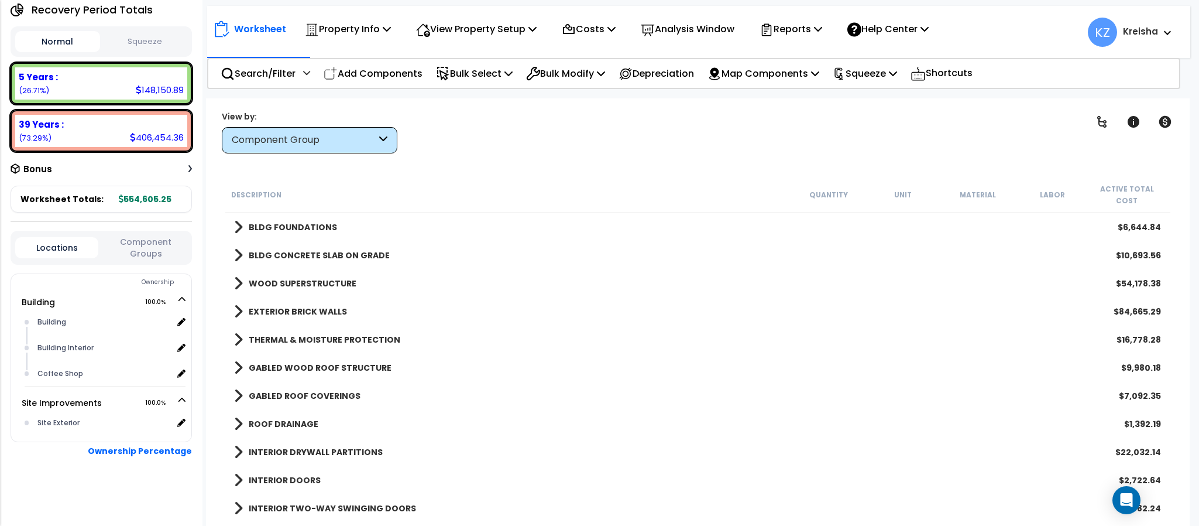
scroll to position [52, 0]
click at [476, 148] on div "Clear Filters" at bounding box center [738, 131] width 653 height 43
click at [1096, 125] on icon at bounding box center [1102, 122] width 14 height 14
click at [1096, 124] on icon at bounding box center [1102, 122] width 14 height 14
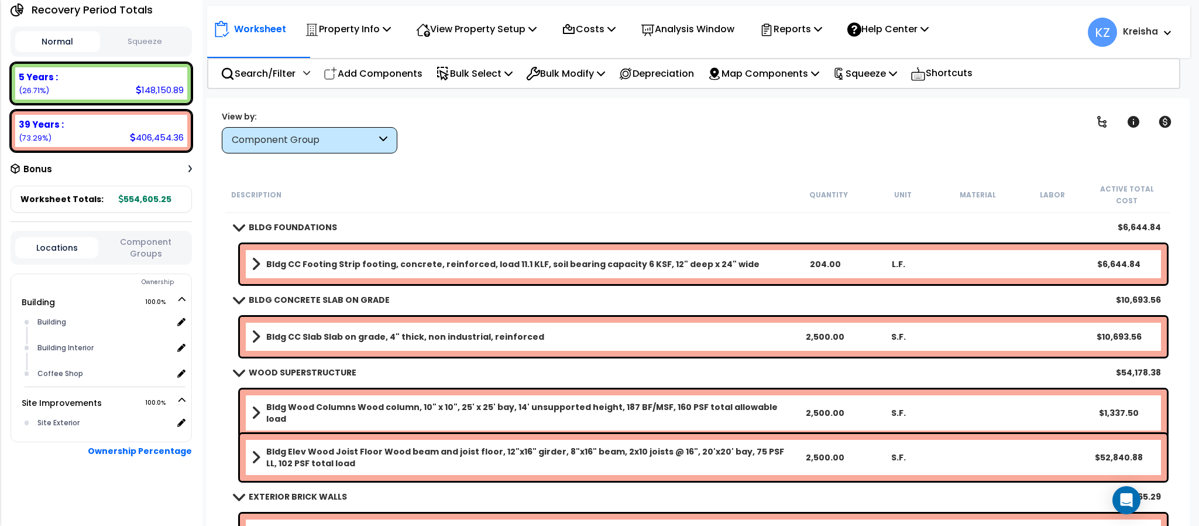
click at [159, 252] on button "Component Groups" at bounding box center [145, 247] width 83 height 25
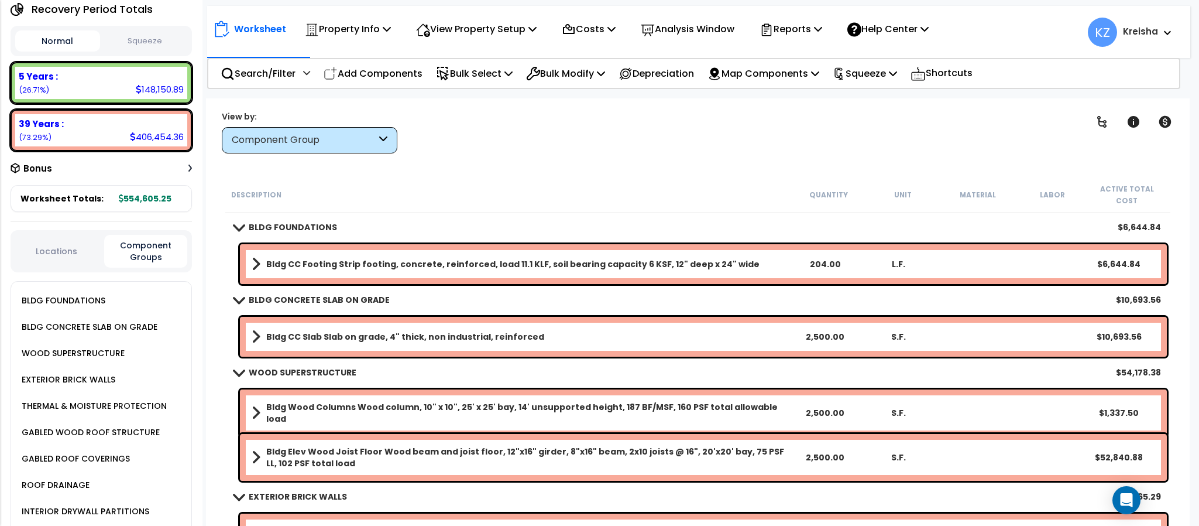
scroll to position [1197, 0]
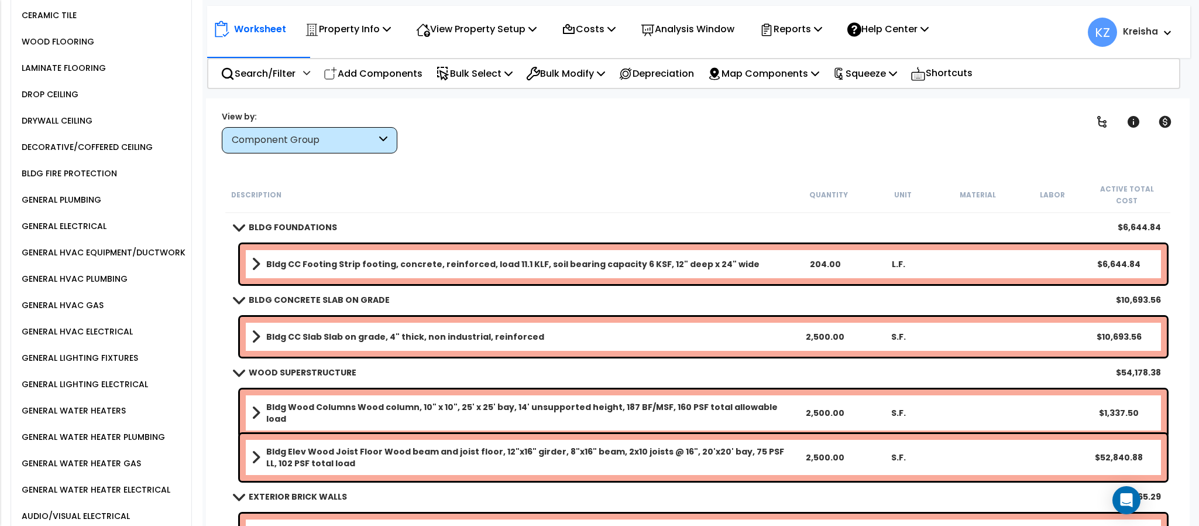
click at [136, 259] on div "GENERAL HVAC EQUIPMENT/DUCTWORK" at bounding box center [102, 252] width 167 height 14
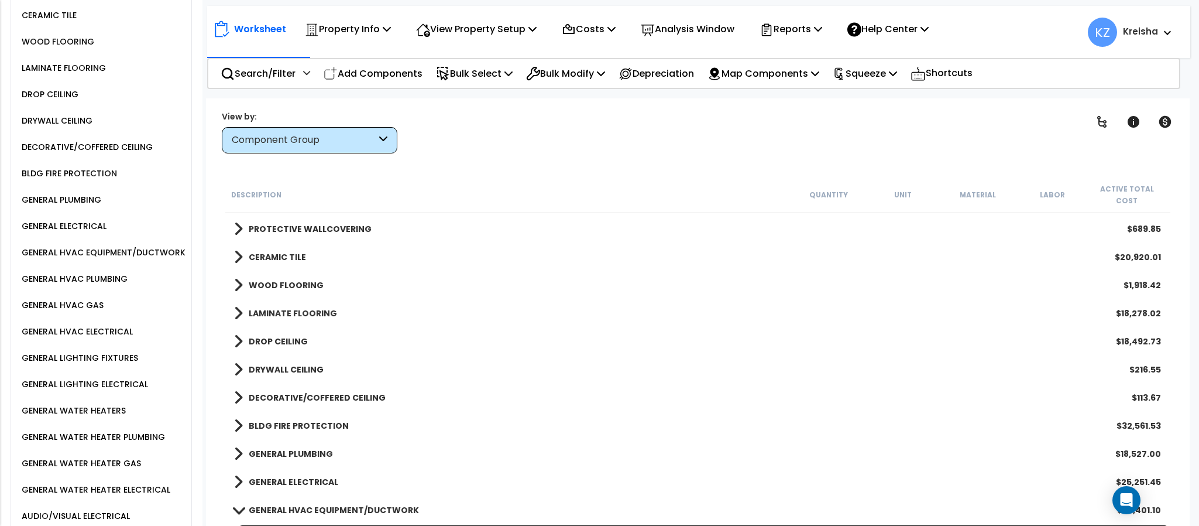
scroll to position [995, 0]
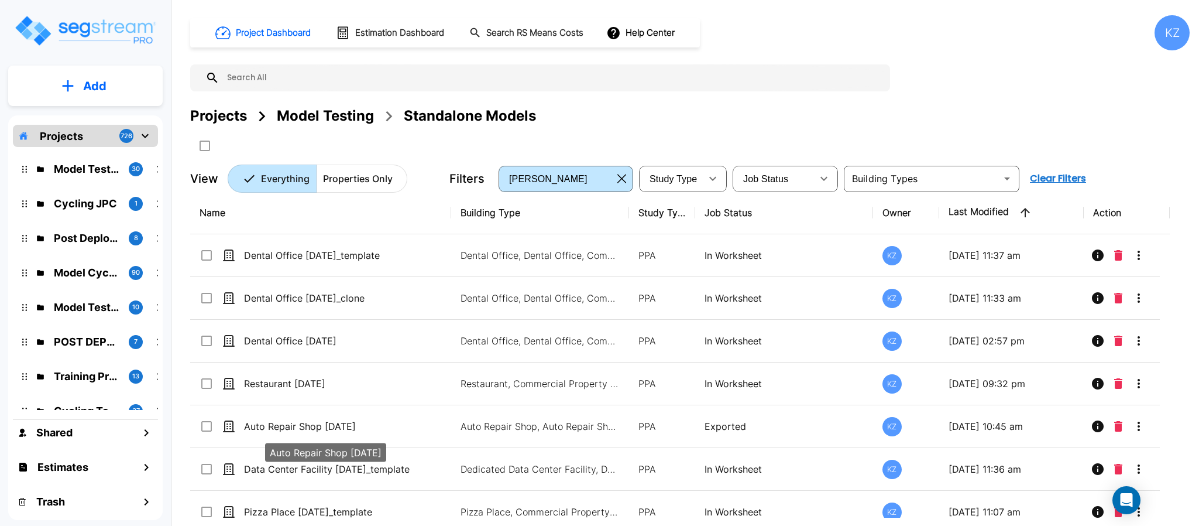
click at [306, 112] on div "Model Testing" at bounding box center [325, 115] width 97 height 21
click at [957, 76] on div "Project Dashboard Estimation Dashboard Search RS Means Costs Help Center KZ Pro…" at bounding box center [690, 103] width 1000 height 177
